Goal: Task Accomplishment & Management: Manage account settings

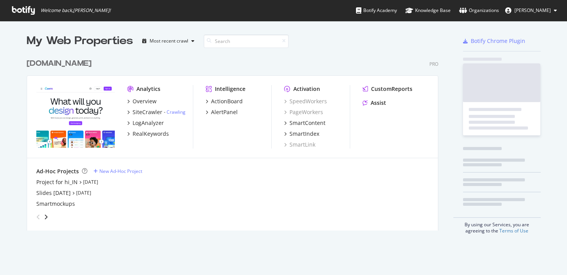
scroll to position [182, 418]
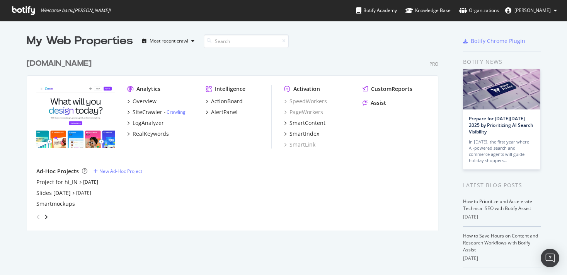
click at [526, 10] on span "[PERSON_NAME]" at bounding box center [532, 10] width 36 height 7
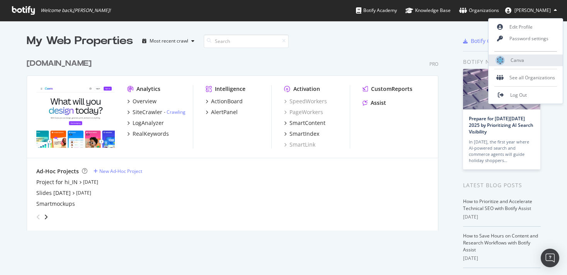
click at [518, 64] on div "Canva" at bounding box center [525, 60] width 74 height 12
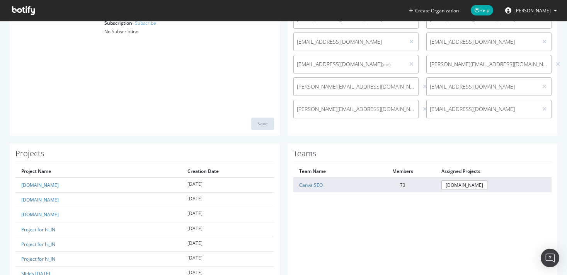
scroll to position [146, 0]
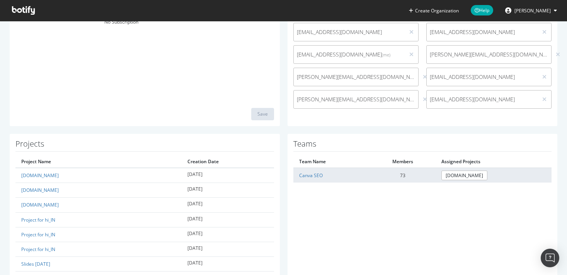
click at [321, 179] on td "Canva SEO" at bounding box center [331, 175] width 77 height 15
click at [314, 175] on link "Canva SEO" at bounding box center [311, 175] width 24 height 7
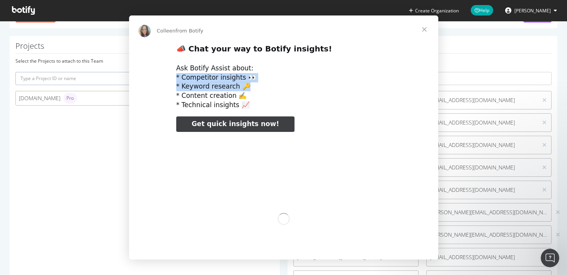
click at [377, 79] on div "Ask Botify Assist about: * Competitor insights 👀 * Keyword research 🔑 * Content…" at bounding box center [283, 87] width 215 height 46
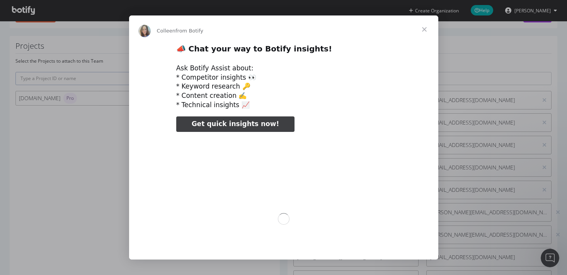
click at [377, 74] on div "Ask Botify Assist about: * Competitor insights 👀 * Keyword research 🔑 * Content…" at bounding box center [283, 87] width 215 height 46
click at [426, 28] on span "Close" at bounding box center [424, 29] width 28 height 28
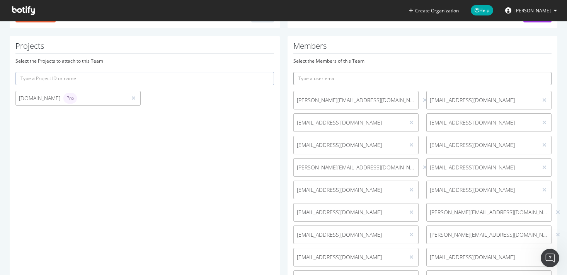
click at [418, 81] on input "text" at bounding box center [422, 78] width 258 height 13
type input "j"
click at [335, 76] on input "text" at bounding box center [422, 78] width 258 height 13
paste input "[PERSON_NAME][EMAIL_ADDRESS][DOMAIN_NAME]"
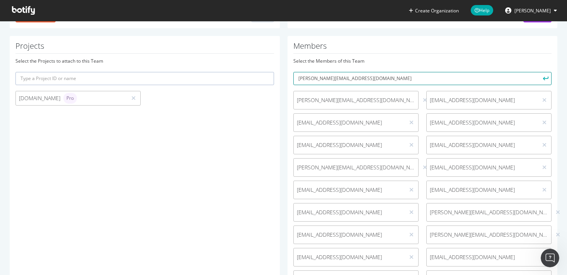
type input "[PERSON_NAME][EMAIL_ADDRESS][DOMAIN_NAME]"
click at [538, 72] on button "submit" at bounding box center [544, 78] width 13 height 13
click at [328, 80] on input "text" at bounding box center [422, 78] width 258 height 13
paste input "[PERSON_NAME][EMAIL_ADDRESS][DOMAIN_NAME]"
type input "[PERSON_NAME][EMAIL_ADDRESS][DOMAIN_NAME]"
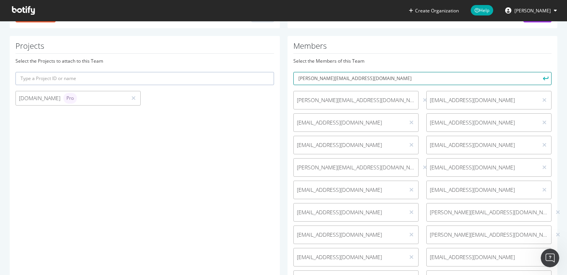
click at [538, 72] on button "submit" at bounding box center [544, 78] width 13 height 13
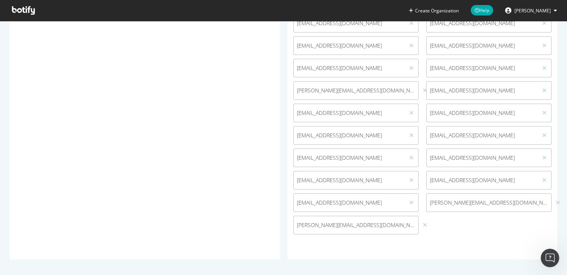
scroll to position [849, 0]
